Goal: Task Accomplishment & Management: Manage account settings

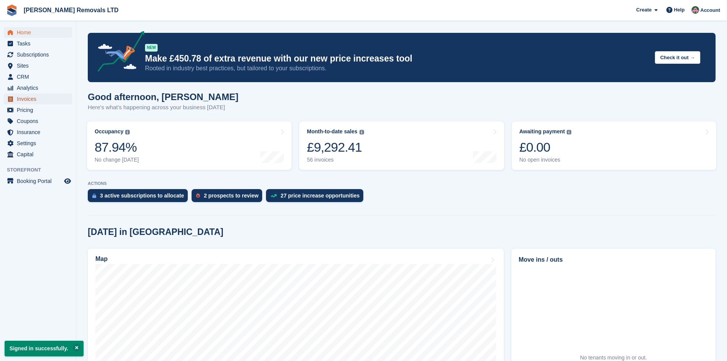
click at [24, 99] on span "Invoices" at bounding box center [40, 99] width 46 height 11
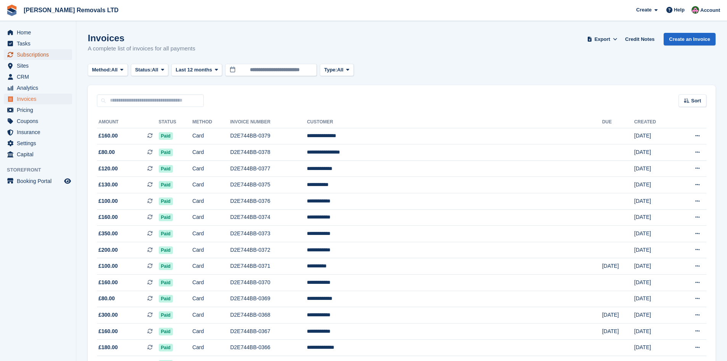
click at [25, 54] on span "Subscriptions" at bounding box center [40, 54] width 46 height 11
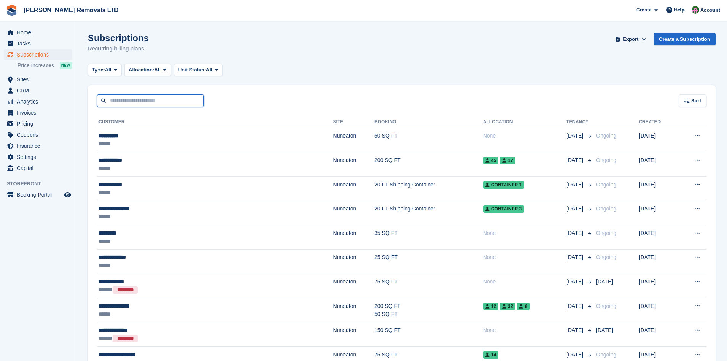
click at [163, 103] on input "text" at bounding box center [150, 100] width 107 height 13
type input "****"
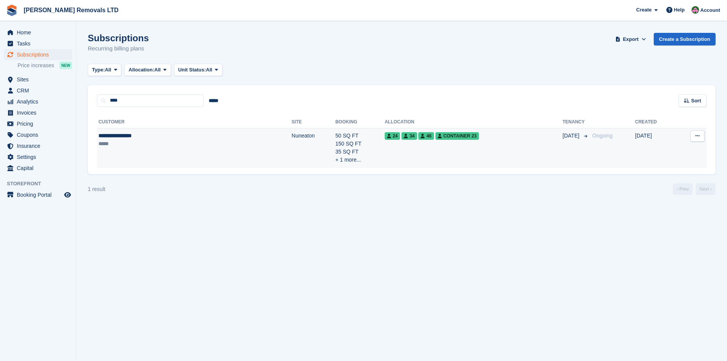
click at [150, 148] on div "*****" at bounding box center [150, 144] width 102 height 8
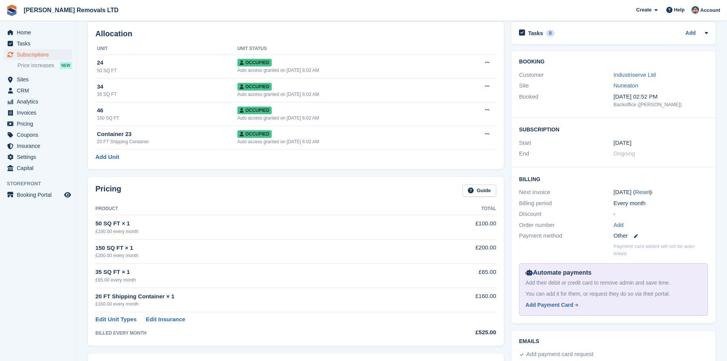
scroll to position [76, 0]
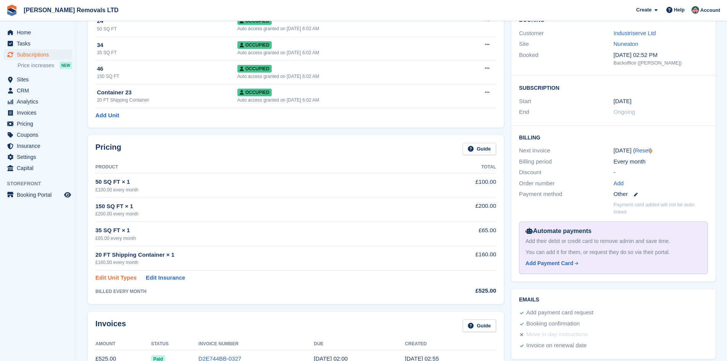
click at [116, 278] on link "Edit Unit Types" at bounding box center [115, 277] width 41 height 9
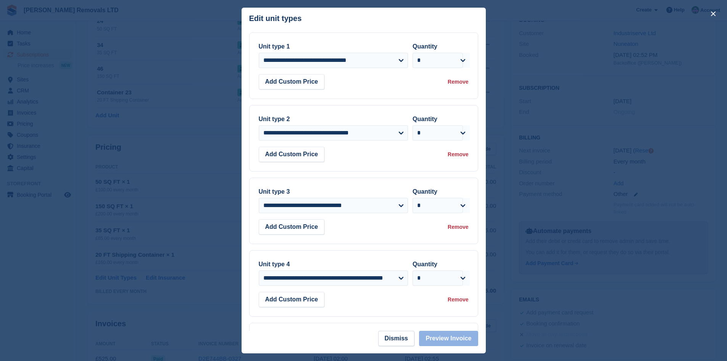
click at [454, 84] on div "Remove" at bounding box center [458, 82] width 21 height 8
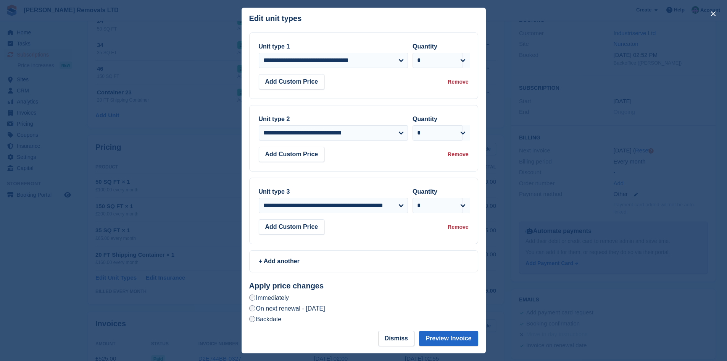
click at [454, 84] on div "Remove" at bounding box center [458, 82] width 21 height 8
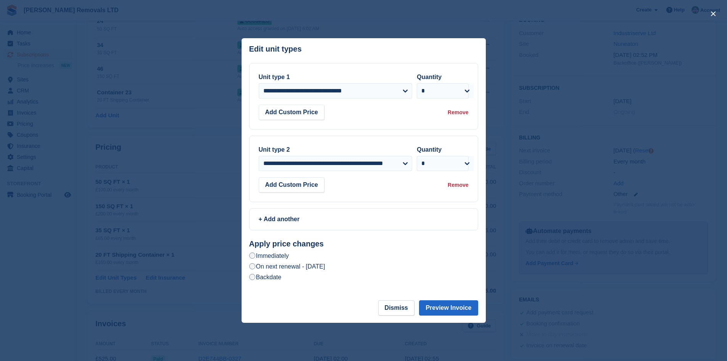
click at [454, 112] on div "Remove" at bounding box center [458, 112] width 21 height 8
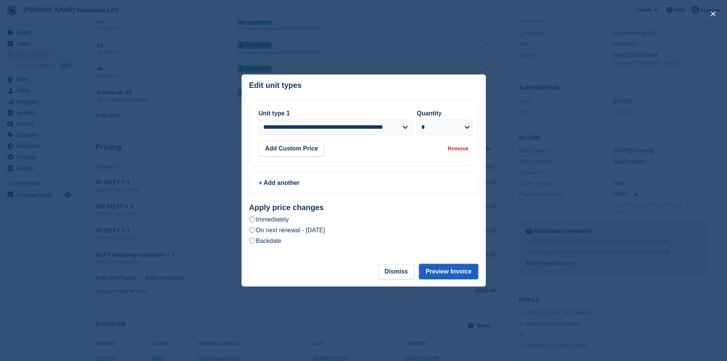
click at [452, 273] on button "Preview Invoice" at bounding box center [448, 271] width 59 height 15
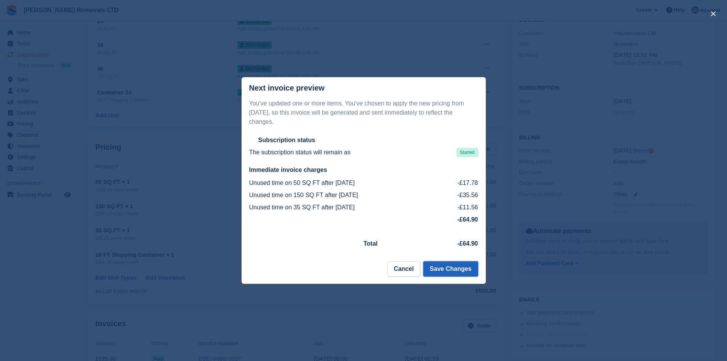
click at [456, 265] on button "Save Changes" at bounding box center [450, 268] width 55 height 15
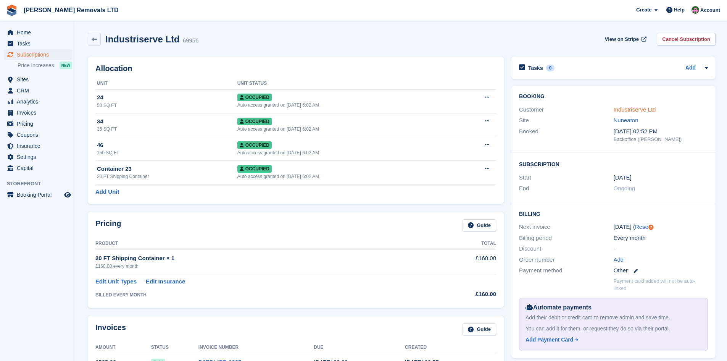
click at [643, 107] on link "Industriserve Ltd" at bounding box center [635, 109] width 42 height 6
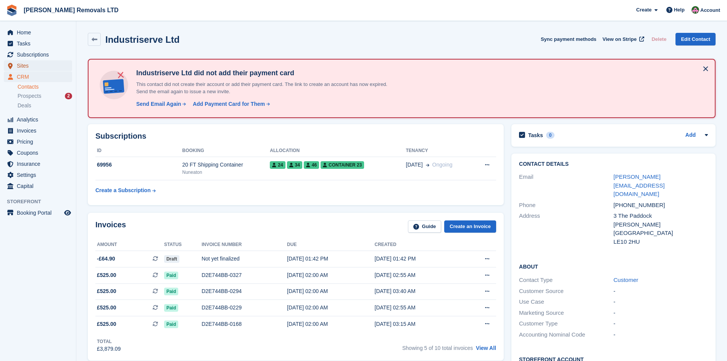
click at [23, 66] on span "Sites" at bounding box center [40, 65] width 46 height 11
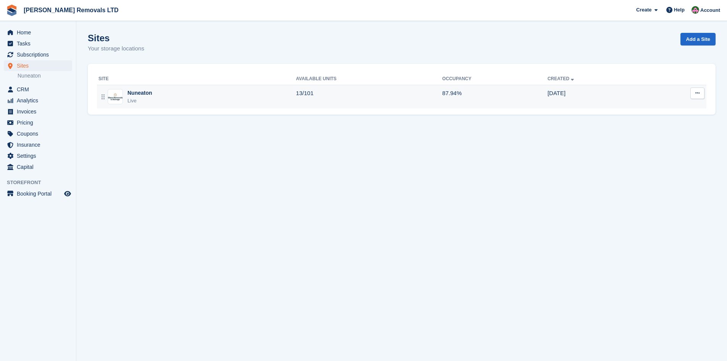
click at [232, 99] on div "Nuneaton Live" at bounding box center [198, 97] width 198 height 16
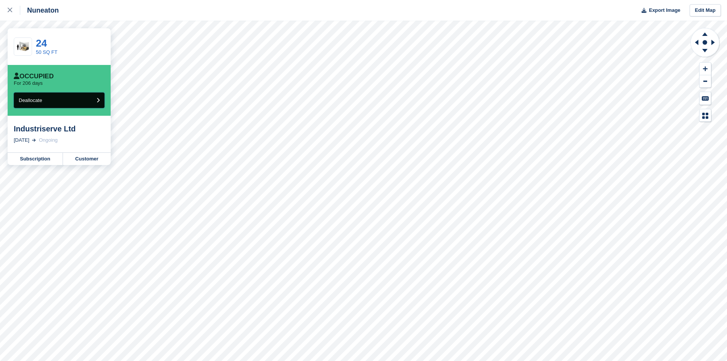
click at [50, 100] on button "Deallocate" at bounding box center [59, 100] width 91 height 16
click at [78, 101] on button "Deallocate" at bounding box center [59, 100] width 91 height 16
click at [57, 105] on button "Deallocate" at bounding box center [59, 100] width 91 height 16
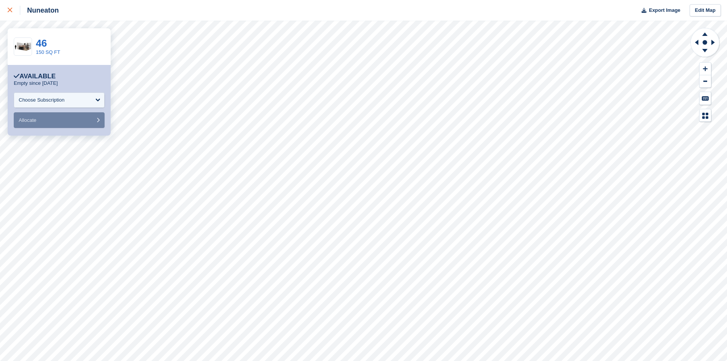
click at [7, 7] on link at bounding box center [10, 10] width 20 height 21
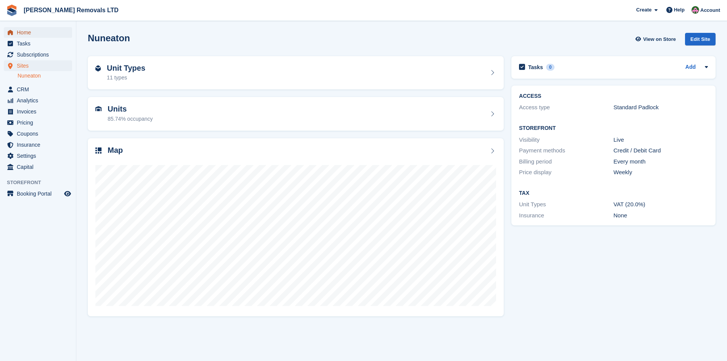
click at [21, 33] on span "Home" at bounding box center [40, 32] width 46 height 11
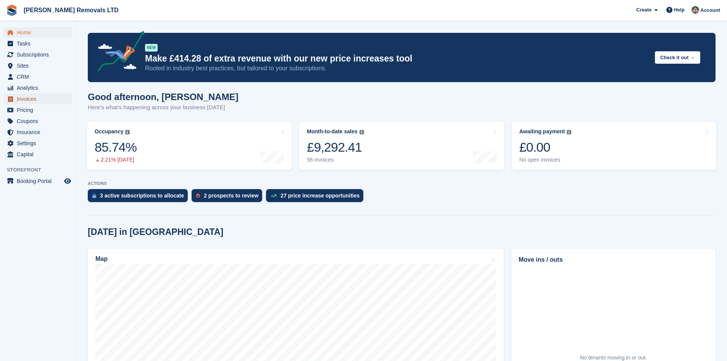
click at [23, 97] on span "Invoices" at bounding box center [40, 99] width 46 height 11
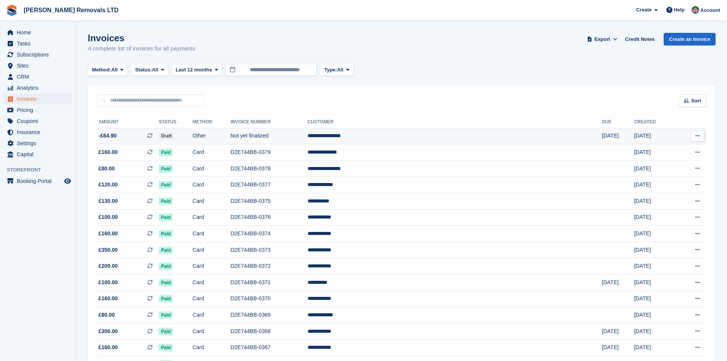
click at [701, 139] on button at bounding box center [698, 135] width 14 height 11
click at [308, 143] on td "Not yet finalized" at bounding box center [269, 136] width 77 height 16
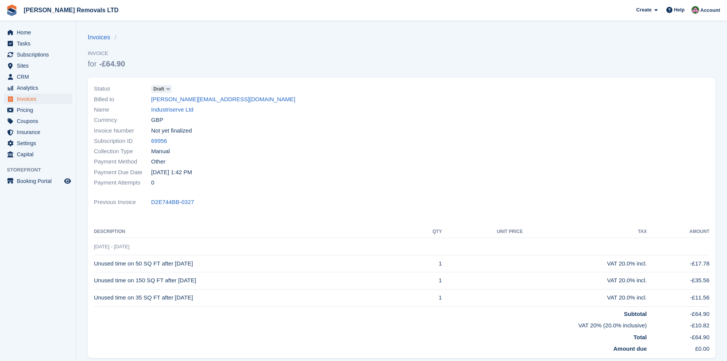
click at [164, 90] on span "Draft" at bounding box center [158, 89] width 11 height 7
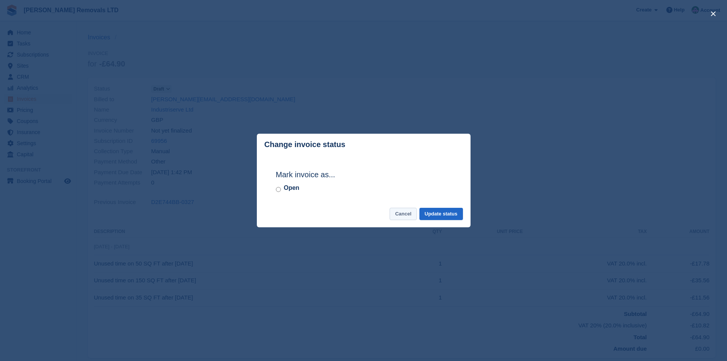
click at [398, 213] on button "Cancel" at bounding box center [403, 214] width 27 height 13
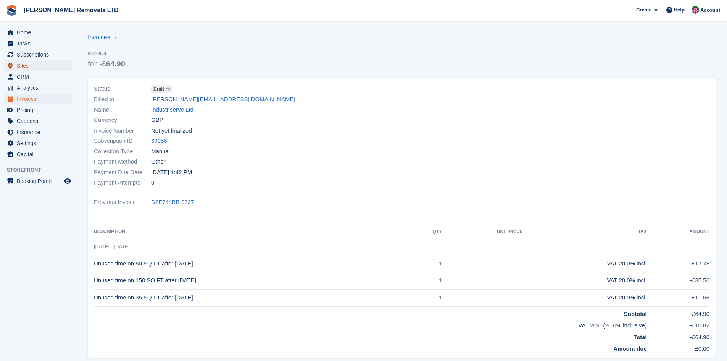
click at [25, 68] on span "Sites" at bounding box center [40, 65] width 46 height 11
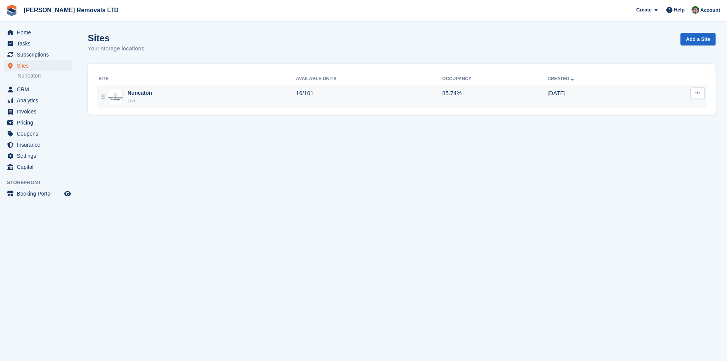
click at [215, 92] on div "Nuneaton Live" at bounding box center [198, 97] width 198 height 16
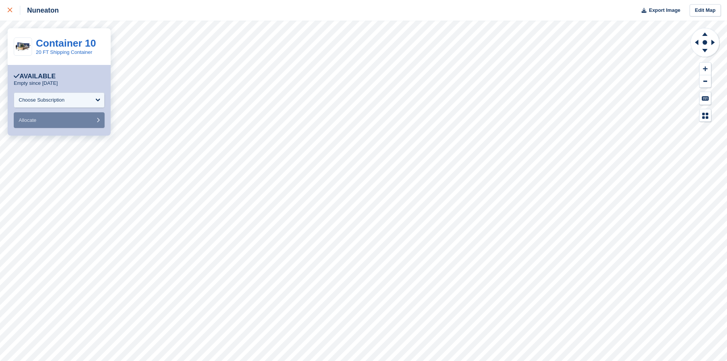
click at [5, 10] on link at bounding box center [10, 10] width 20 height 21
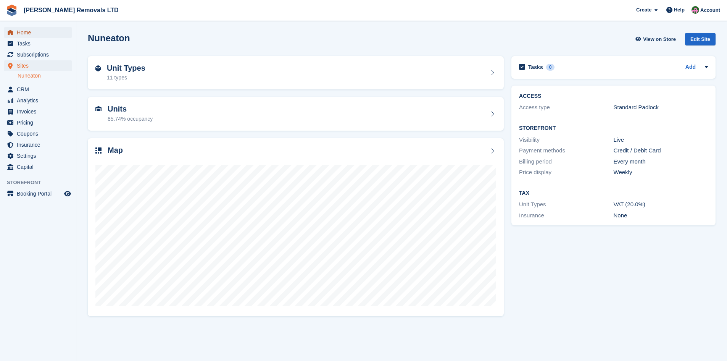
click at [12, 31] on icon "menu" at bounding box center [10, 32] width 5 height 5
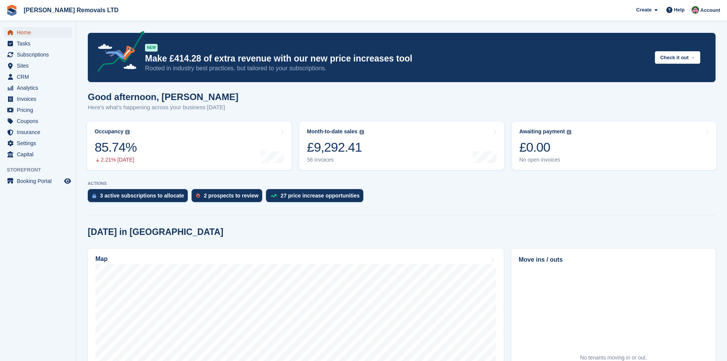
click at [30, 34] on span "Home" at bounding box center [40, 32] width 46 height 11
